Goal: Information Seeking & Learning: Understand process/instructions

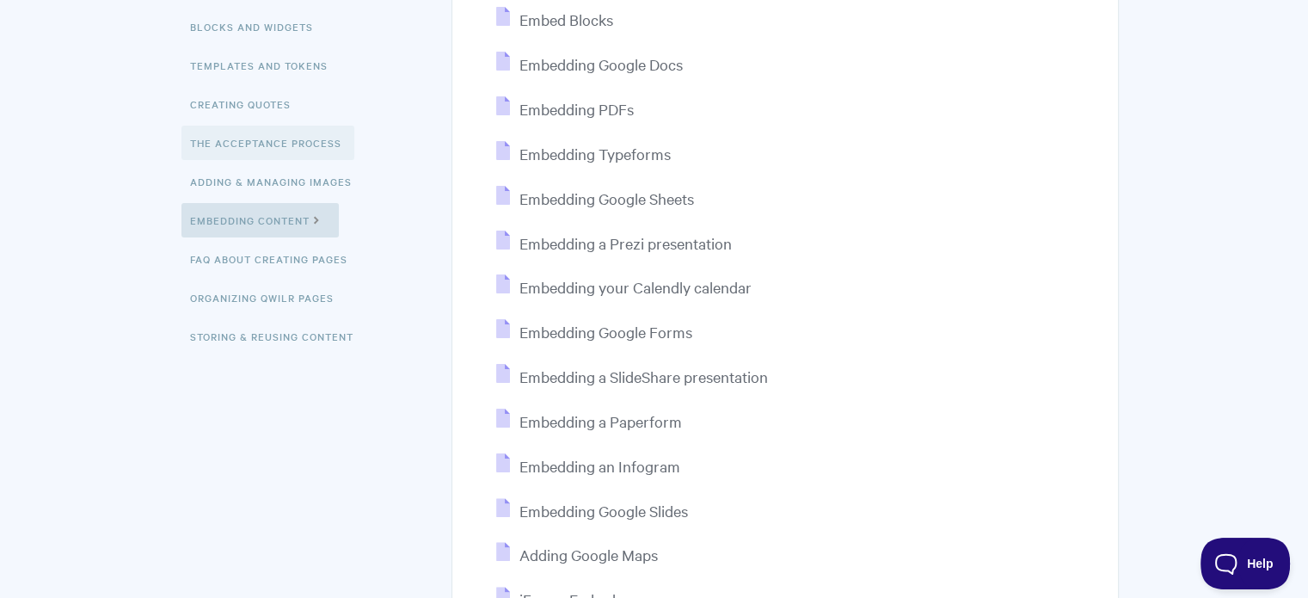
scroll to position [172, 0]
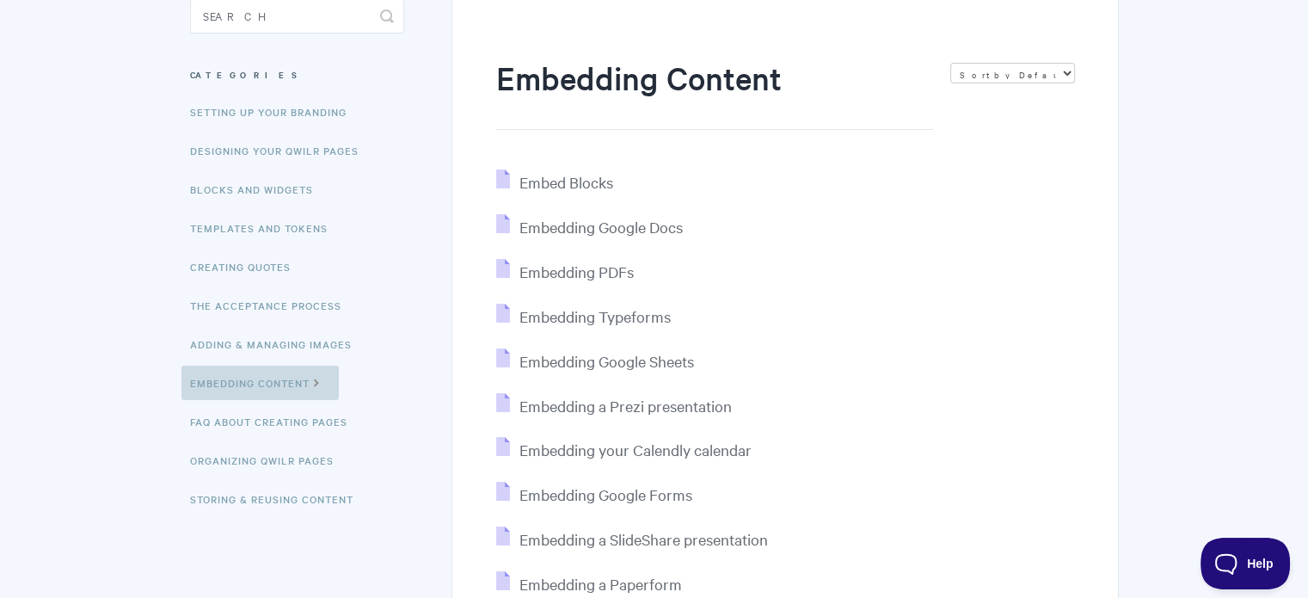
click at [303, 377] on link "Embedding Content" at bounding box center [259, 382] width 157 height 34
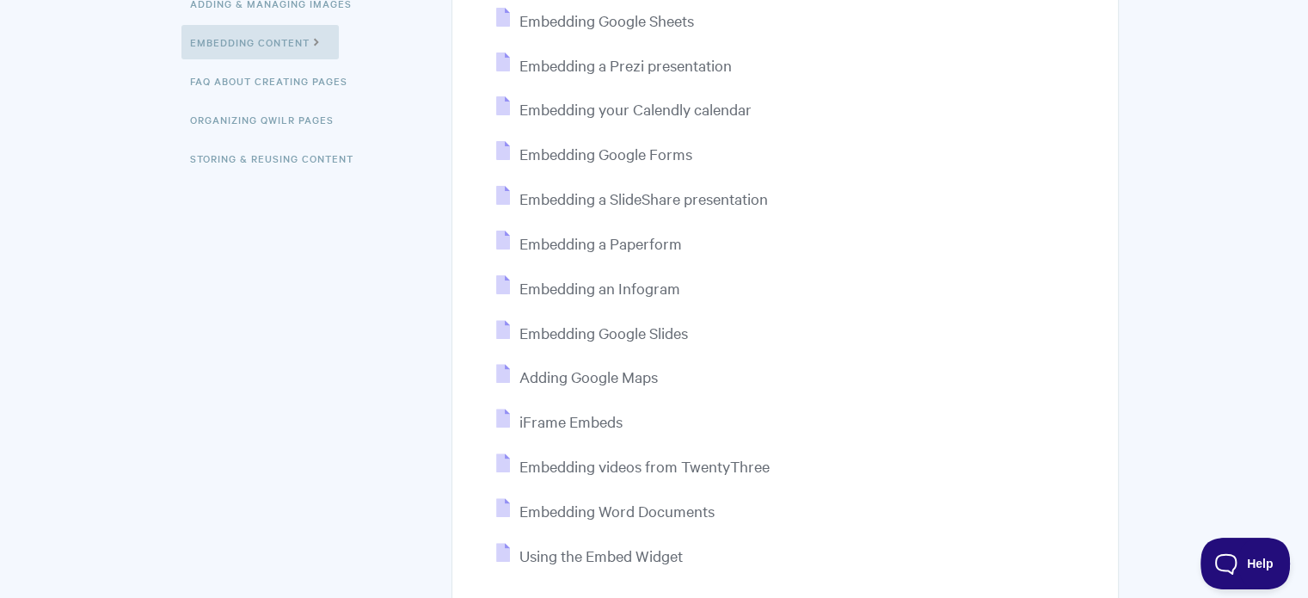
scroll to position [516, 0]
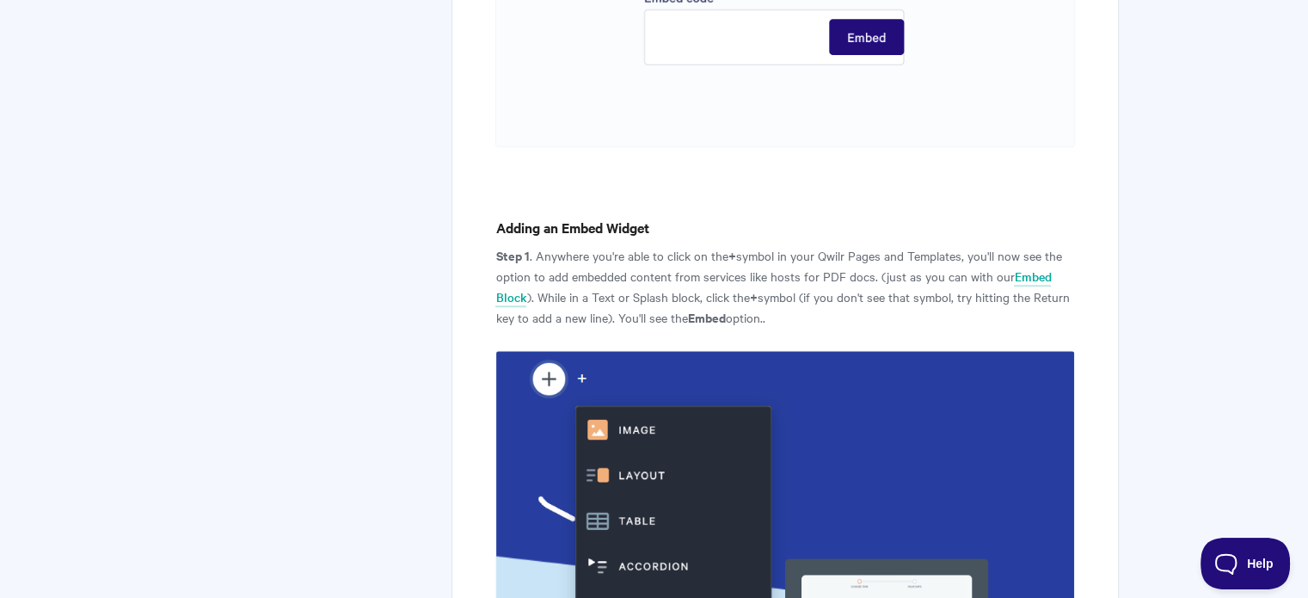
scroll to position [1891, 0]
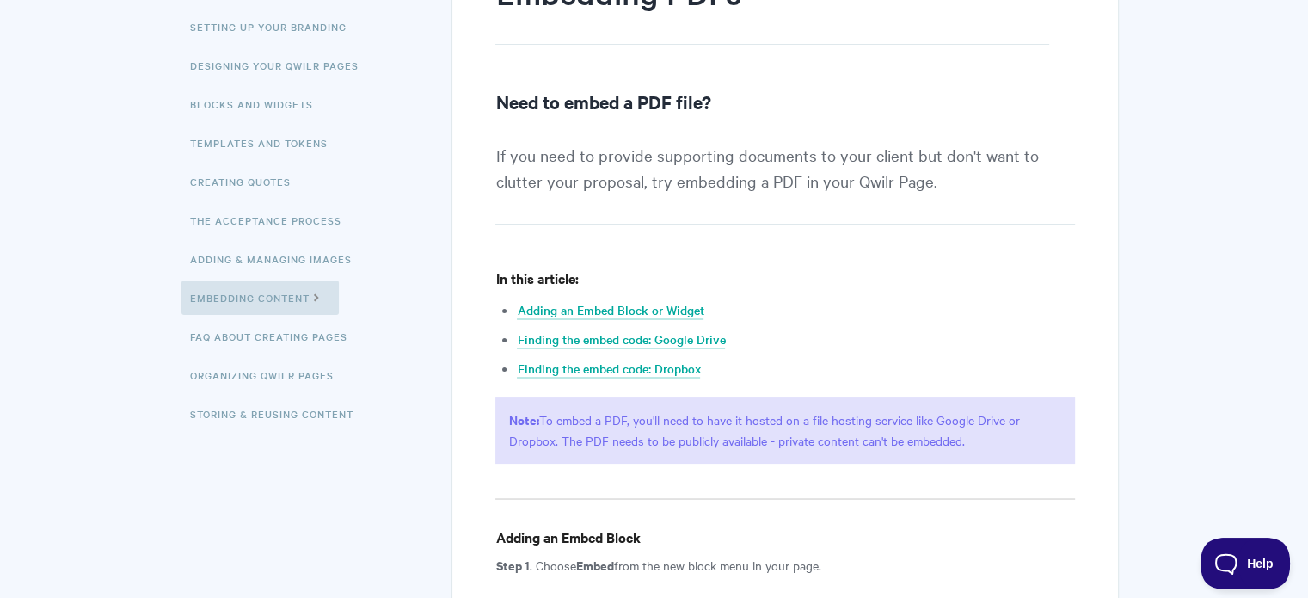
scroll to position [258, 0]
click at [535, 315] on link "Adding an Embed Block or Widget" at bounding box center [610, 309] width 187 height 19
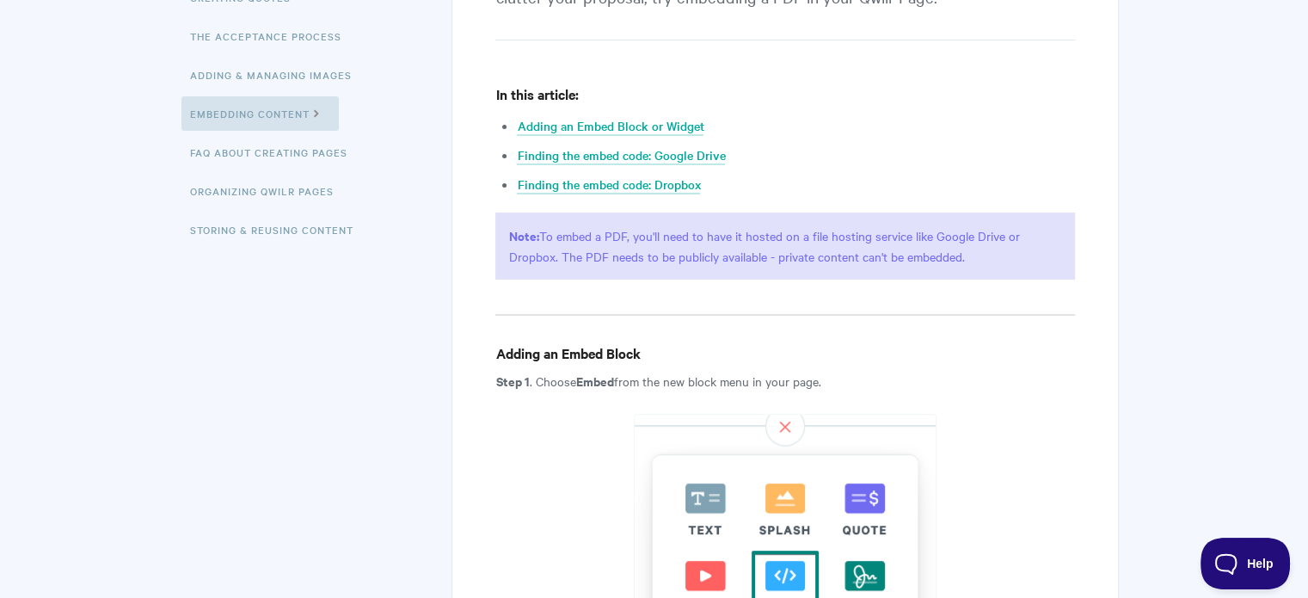
scroll to position [438, 0]
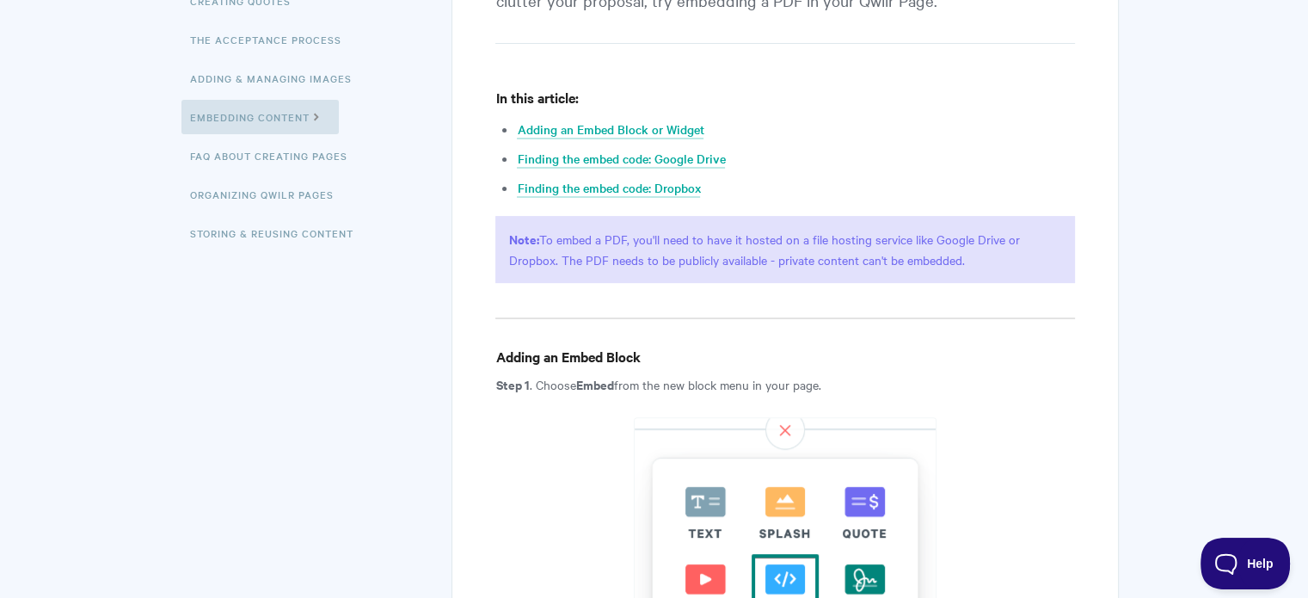
drag, startPoint x: 512, startPoint y: 238, endPoint x: 969, endPoint y: 265, distance: 457.3
click at [969, 265] on p "Note: To embed a PDF, you'll need to have it hosted on a file hosting service l…" at bounding box center [784, 249] width 579 height 67
copy p "Note: To embed a PDF, you'll need to have it hosted on a file hosting service l…"
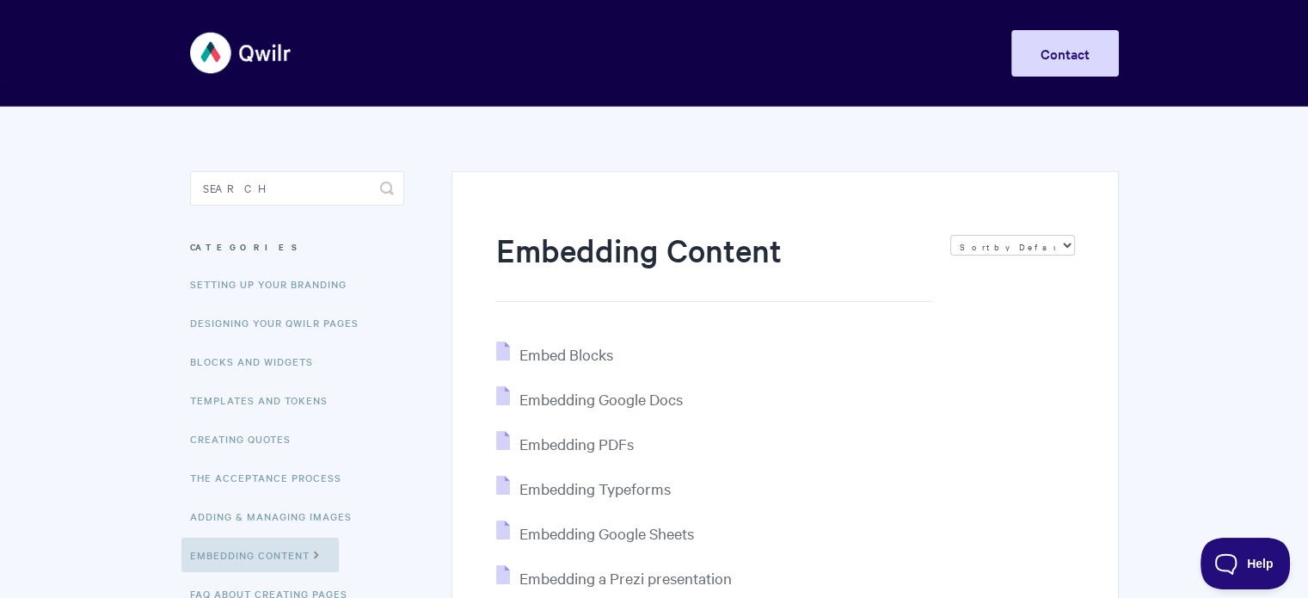
click at [554, 431] on li "Embedding PDFs" at bounding box center [784, 444] width 579 height 26
click at [555, 439] on span "Embedding PDFs" at bounding box center [575, 443] width 114 height 20
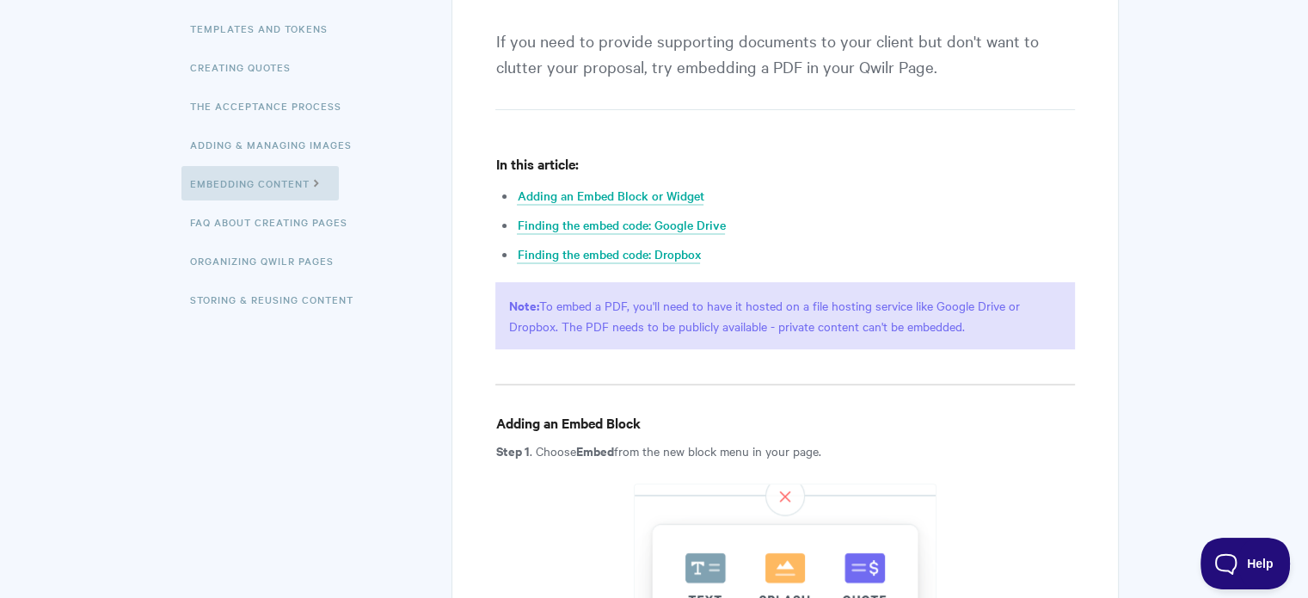
scroll to position [344, 0]
